Goal: Task Accomplishment & Management: Complete application form

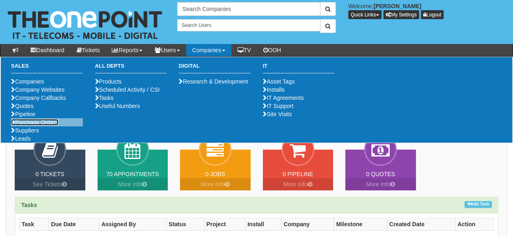
click at [46, 126] on link "Purchase Orders" at bounding box center [34, 122] width 47 height 7
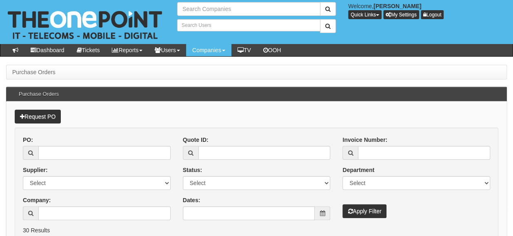
type input "Search Companies"
type input "Search Users"
click at [46, 113] on link "Request PO" at bounding box center [38, 117] width 46 height 14
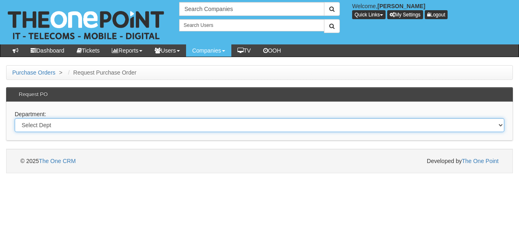
click at [60, 127] on select "Select Dept Digital Internal IT Mobiles Marketing Telecoms" at bounding box center [260, 125] width 490 height 14
select select "?pipeID=&dept=IT"
click at [15, 118] on select "Select Dept Digital Internal IT Mobiles Marketing Telecoms" at bounding box center [260, 125] width 490 height 14
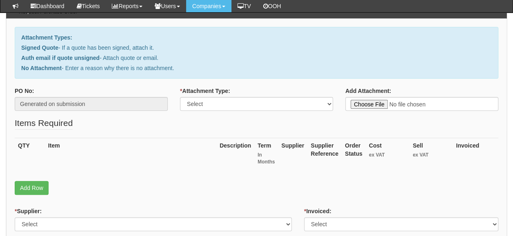
scroll to position [64, 0]
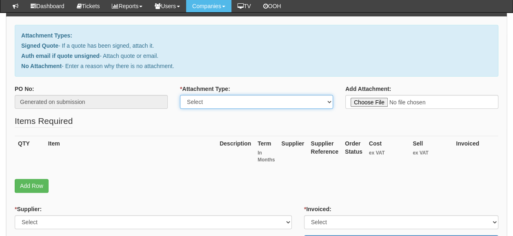
click at [283, 102] on select "Select Signed Quote Auth email with quote if unsigned No Attachment" at bounding box center [256, 102] width 153 height 14
select select "Signed Quote"
click at [180, 95] on select "Select Signed Quote Auth email with quote if unsigned No Attachment" at bounding box center [256, 102] width 153 height 14
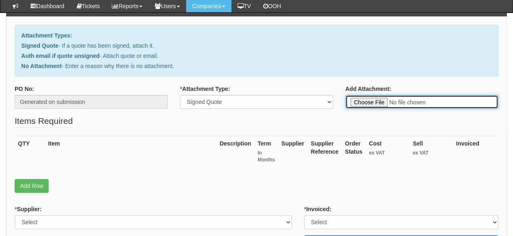
click at [439, 103] on input "Add Attachment:" at bounding box center [421, 102] width 153 height 14
type input "C:\fakepath\The Deep - FTTP Renewal.pdf"
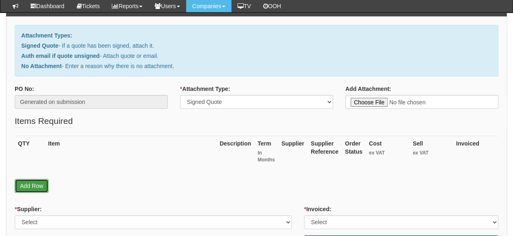
click at [33, 186] on link "Add Row" at bounding box center [32, 186] width 34 height 14
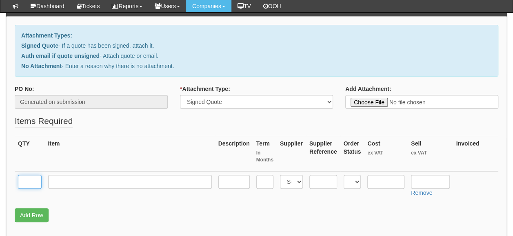
click at [33, 181] on input "text" at bounding box center [30, 182] width 24 height 14
type input "1"
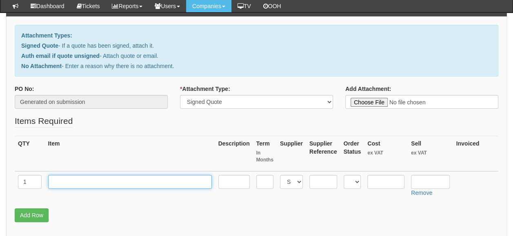
click at [63, 181] on input "text" at bounding box center [130, 182] width 164 height 14
click at [91, 182] on input "text" at bounding box center [130, 182] width 164 height 14
paste input "Connect Fibre Complete 900 (UL)"
type input "Connect Fibre Complete 900 (UL)"
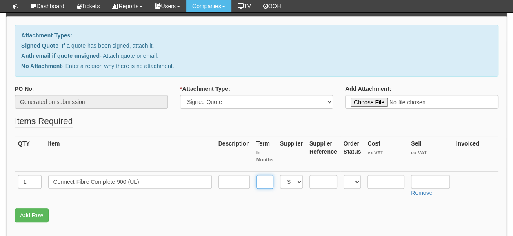
click at [265, 180] on input "text" at bounding box center [264, 182] width 17 height 14
type input "24"
click at [292, 181] on select "Select 123 REG.co.uk 1Password 3 4Gon AA Jones Electric Ltd Abzorb Access Group…" at bounding box center [291, 182] width 23 height 14
select select "23"
click at [280, 175] on select "Select 123 REG.co.uk 1Password 3 4Gon AA Jones Electric Ltd Abzorb Access Group…" at bounding box center [291, 182] width 23 height 14
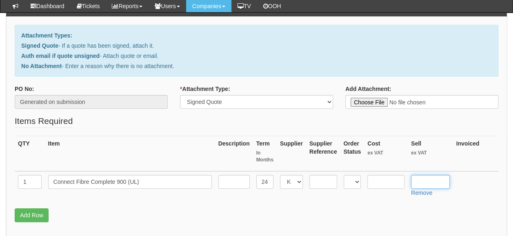
click at [419, 180] on input "text" at bounding box center [430, 182] width 39 height 14
type input "84.99"
click at [376, 180] on input "text" at bounding box center [385, 182] width 37 height 14
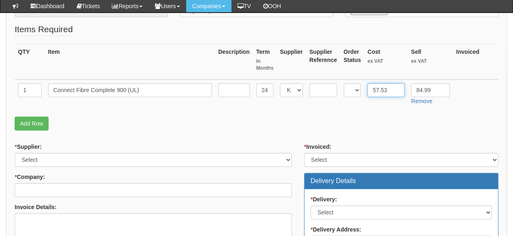
scroll to position [156, 0]
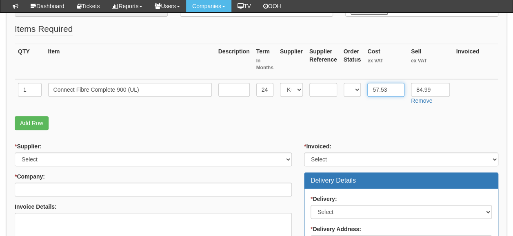
type input "57.53"
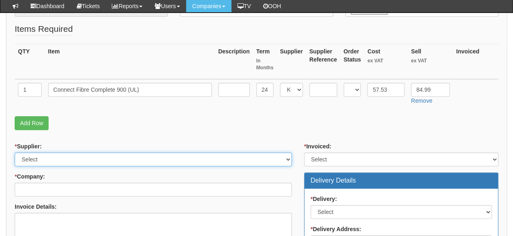
click at [255, 158] on select "Select 123 REG.co.uk 1Password 3 4Gon AA Jones Electric Ltd Abzorb Access Group…" at bounding box center [153, 160] width 277 height 14
select select "23"
click at [244, 158] on select "Select 123 REG.co.uk 1Password 3 4Gon AA Jones Electric Ltd Abzorb Access Group…" at bounding box center [153, 160] width 277 height 14
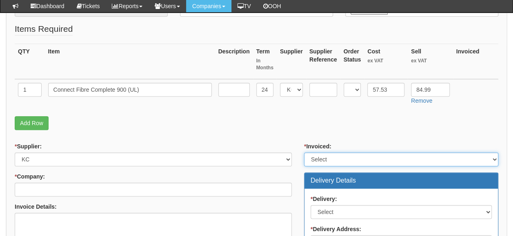
click at [340, 156] on select "Select Yes No N/A STB (part of order)" at bounding box center [401, 160] width 194 height 14
select select "1"
click at [304, 153] on select "Select Yes No N/A STB (part of order)" at bounding box center [401, 160] width 194 height 14
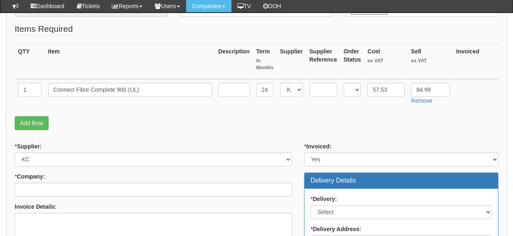
click at [508, 171] on div "Purchase Orders > Request Purchase Order Request Purchase Order Attachment Type…" at bounding box center [256, 182] width 513 height 589
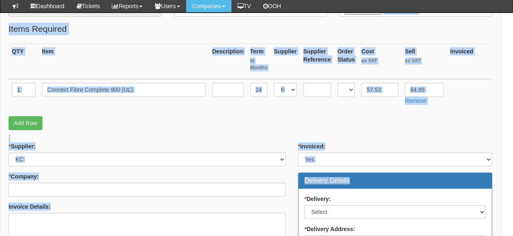
click at [507, 171] on html "× Send Email × Add Appointment × Create Ticket × Create Proactive Activity × Ad…" at bounding box center [250, 160] width 513 height 633
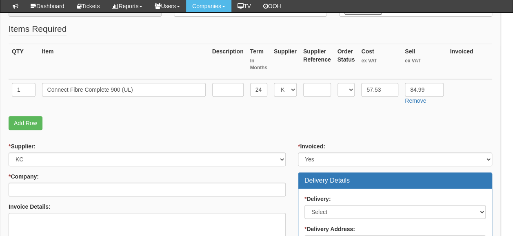
click at [507, 171] on html "× Send Email × Add Appointment × Create Ticket × Create Proactive Activity × Ad…" at bounding box center [250, 160] width 513 height 633
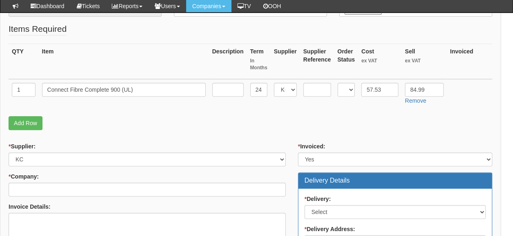
click at [507, 171] on html "× Send Email × Add Appointment × Create Ticket × Create Proactive Activity × Ad…" at bounding box center [250, 160] width 513 height 633
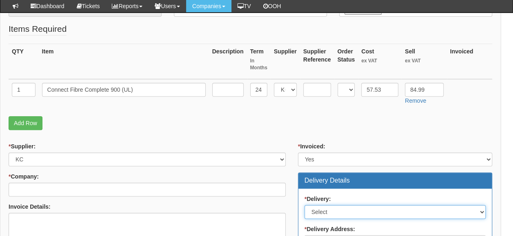
click at [389, 211] on select "Select No Not Applicable Yes" at bounding box center [394, 212] width 181 height 14
select select "3"
click at [304, 205] on select "Select No Not Applicable Yes" at bounding box center [394, 212] width 181 height 14
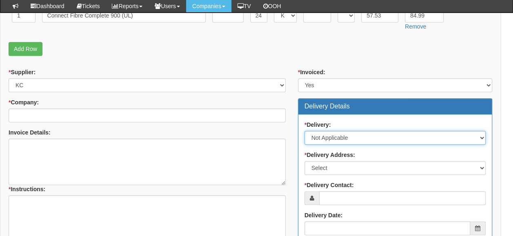
scroll to position [245, 6]
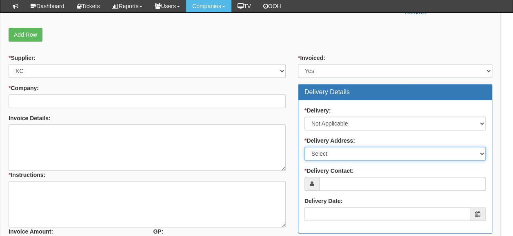
click at [373, 152] on select "Select Not Applicable Other" at bounding box center [394, 154] width 181 height 14
select select "N/A"
click at [304, 147] on select "Select Not Applicable Other" at bounding box center [394, 154] width 181 height 14
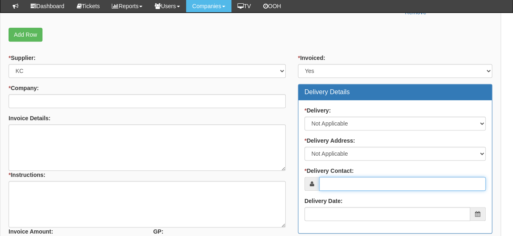
click at [346, 183] on input "* Delivery Contact:" at bounding box center [402, 184] width 167 height 14
paste input "freya.cross@thedeep.co.uk"
type input "freya.cross@thedeep.co.uk"
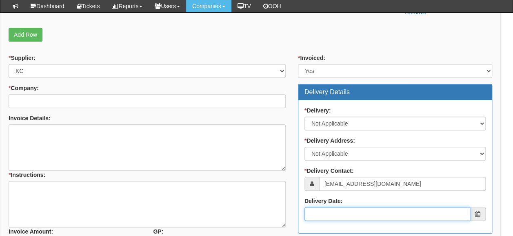
click at [347, 211] on input "Delivery Date:" at bounding box center [387, 214] width 166 height 14
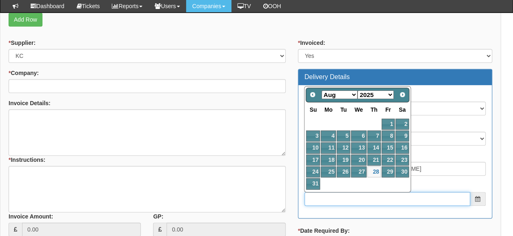
scroll to position [260, 6]
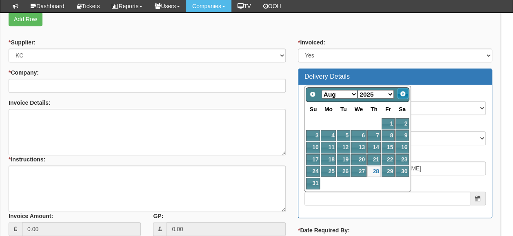
click at [403, 94] on span "Next" at bounding box center [403, 94] width 7 height 7
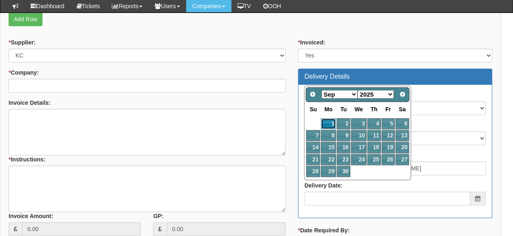
click at [328, 121] on link "1" at bounding box center [328, 123] width 15 height 11
type input "2025-09-01"
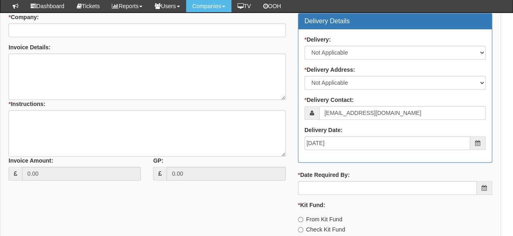
scroll to position [317, 6]
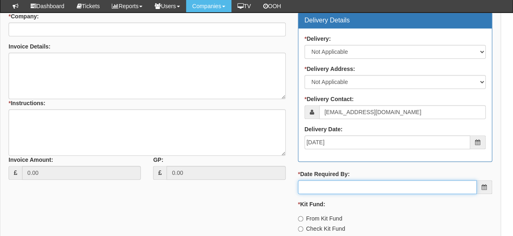
click at [355, 189] on input "* Date Required By:" at bounding box center [387, 187] width 179 height 14
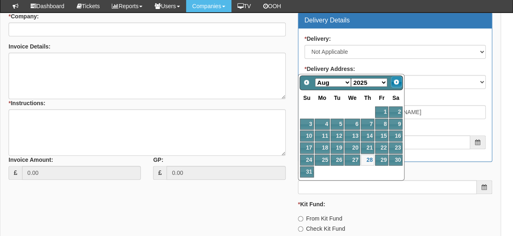
click at [396, 81] on span "Next" at bounding box center [396, 82] width 7 height 7
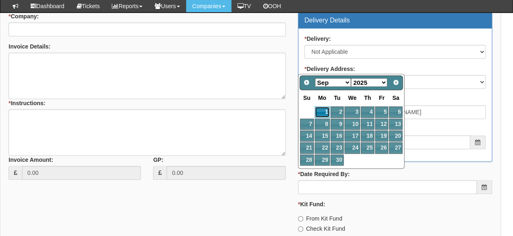
click at [320, 110] on link "1" at bounding box center [322, 112] width 15 height 11
type input "2025-09-01"
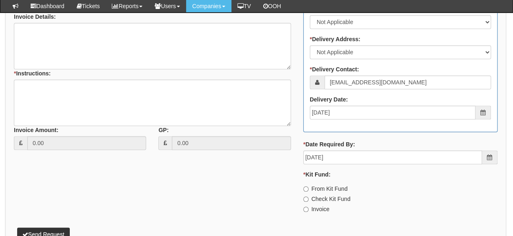
scroll to position [347, 1]
click at [305, 191] on input "Invoice" at bounding box center [305, 188] width 5 height 5
radio input "true"
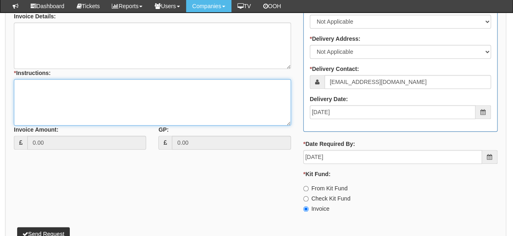
click at [32, 88] on textarea "* Instructions:" at bounding box center [152, 102] width 277 height 47
click at [110, 93] on textarea "Upgrade renewal on existing FTTP. Circuit reference and associated DN:" at bounding box center [152, 102] width 277 height 47
paste textarea "thedeepbc"
paste textarea "The Deep Business Centre, Tower Street, Hull, HU1 4BG"
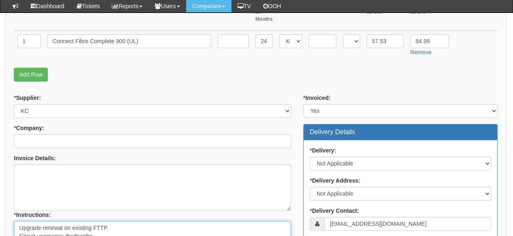
scroll to position [204, 1]
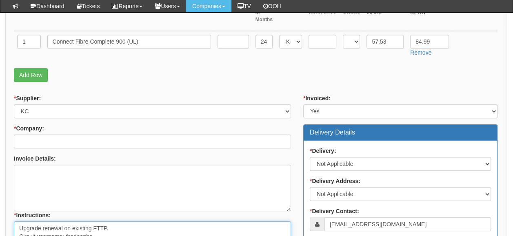
type textarea "Upgrade renewal on existing FTTP. Circuit username: thedeepbc Address: The Deep…"
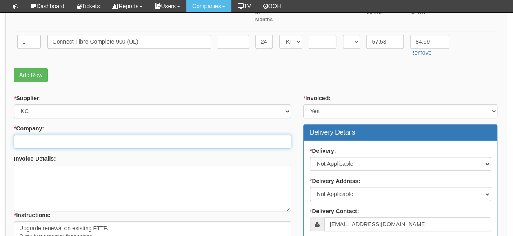
click at [142, 141] on input "* Company:" at bounding box center [152, 142] width 277 height 14
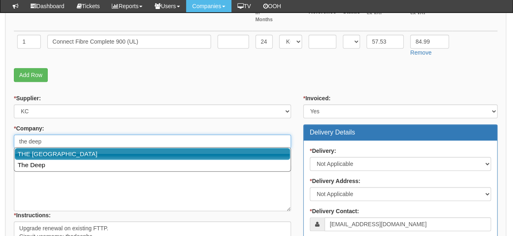
click at [93, 153] on link "THE [GEOGRAPHIC_DATA]" at bounding box center [153, 154] width 276 height 12
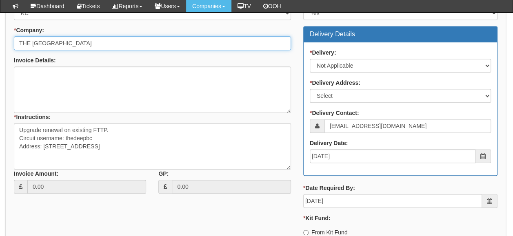
scroll to position [304, 1]
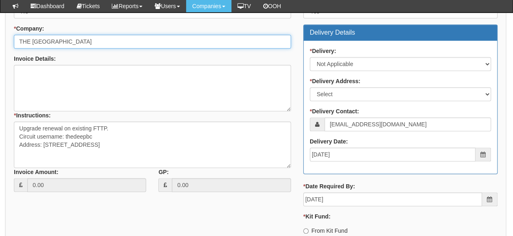
type input "THE [GEOGRAPHIC_DATA]"
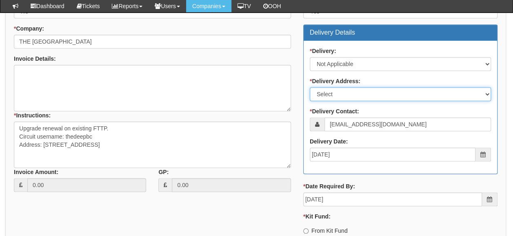
click at [369, 94] on select "Select Not Applicable Main Address - HU9 1TU Other" at bounding box center [400, 94] width 181 height 14
select select "N/A"
click at [310, 87] on select "Select Not Applicable Main Address - HU9 1TU Other" at bounding box center [400, 94] width 181 height 14
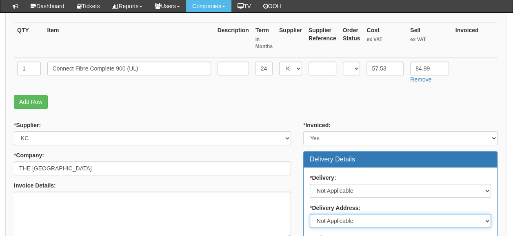
scroll to position [177, 1]
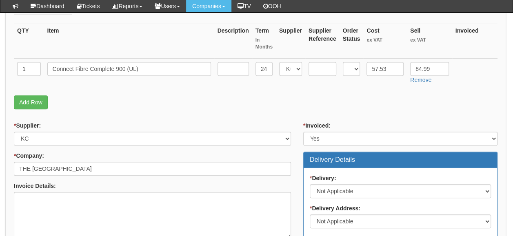
click at [108, 96] on p "Add Row" at bounding box center [256, 103] width 484 height 14
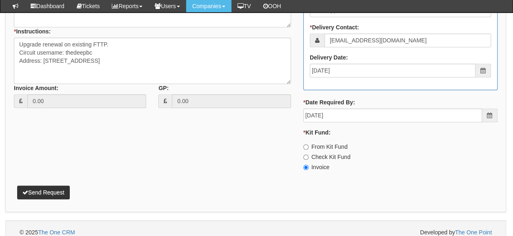
scroll to position [391, 1]
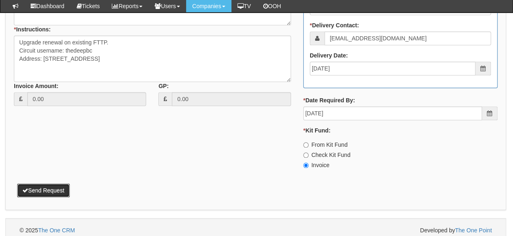
click at [45, 189] on button "Send Request" at bounding box center [43, 191] width 53 height 14
